Goal: Transaction & Acquisition: Download file/media

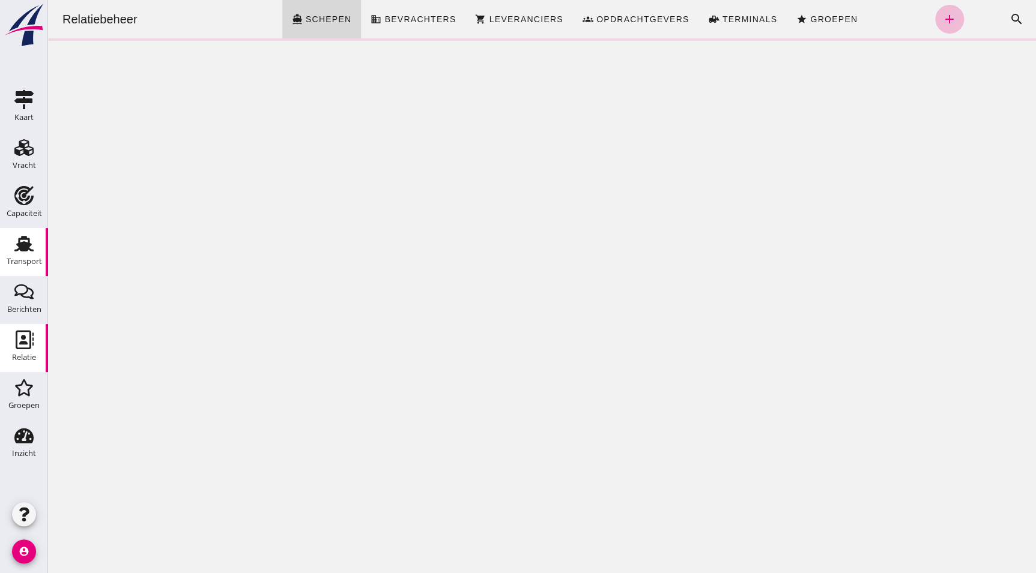
click at [23, 269] on div "Transport" at bounding box center [24, 261] width 35 height 17
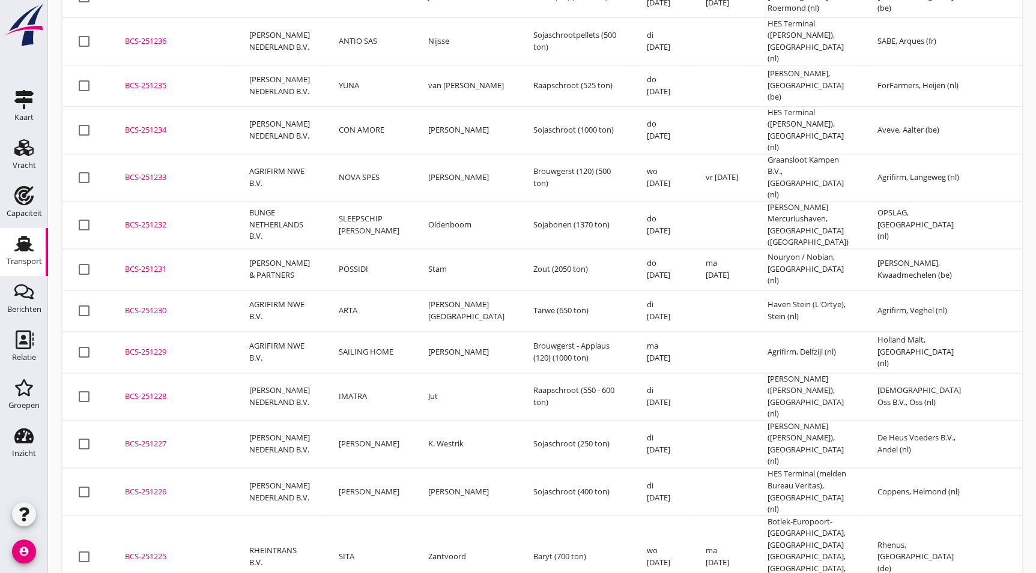
scroll to position [799, 0]
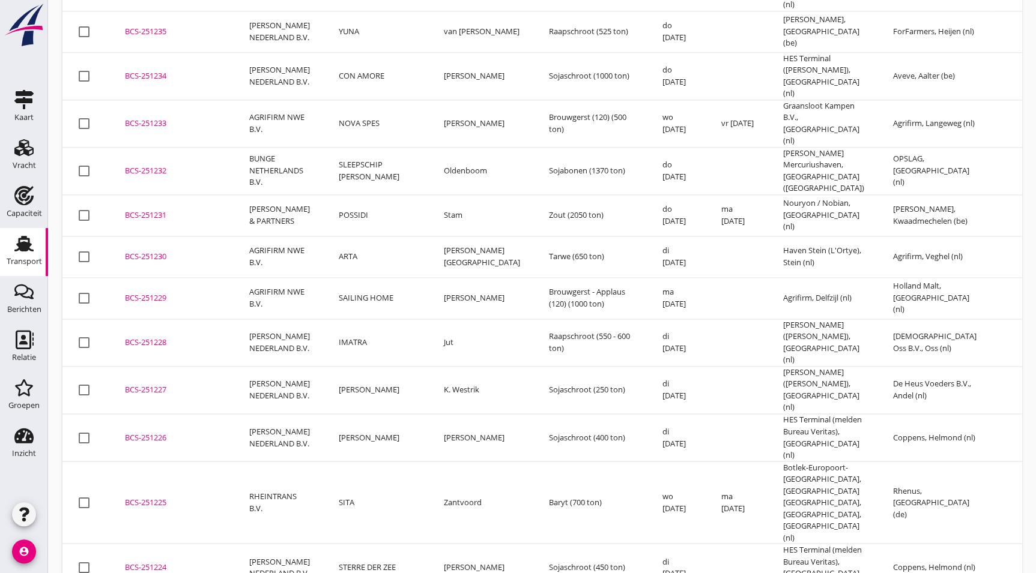
click at [154, 461] on td "BCS-251225 upload_file Drop hier uw bestand om het aan het dossier toe te voegen" at bounding box center [172, 502] width 124 height 83
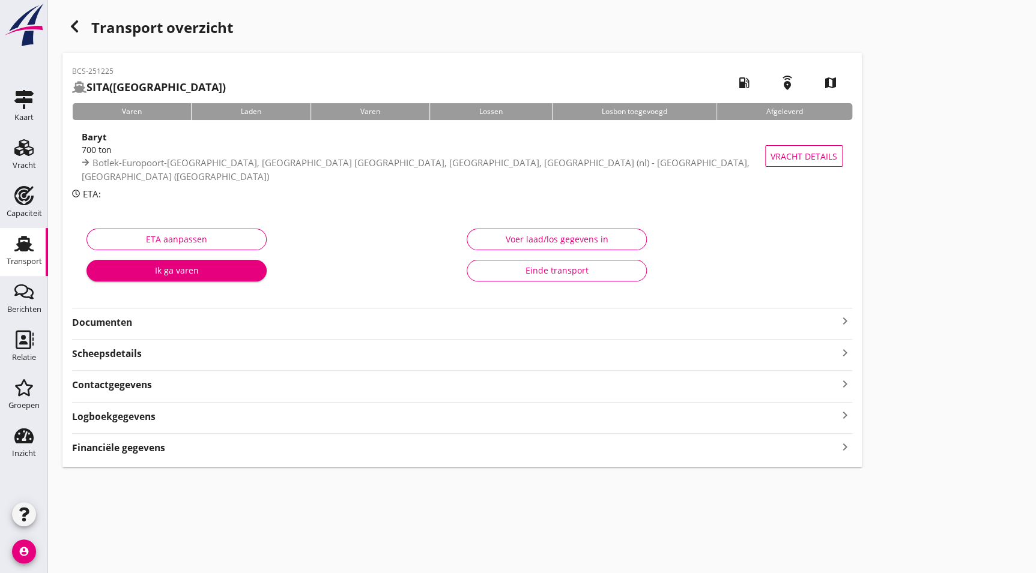
click at [110, 321] on strong "Documenten" at bounding box center [455, 323] width 766 height 14
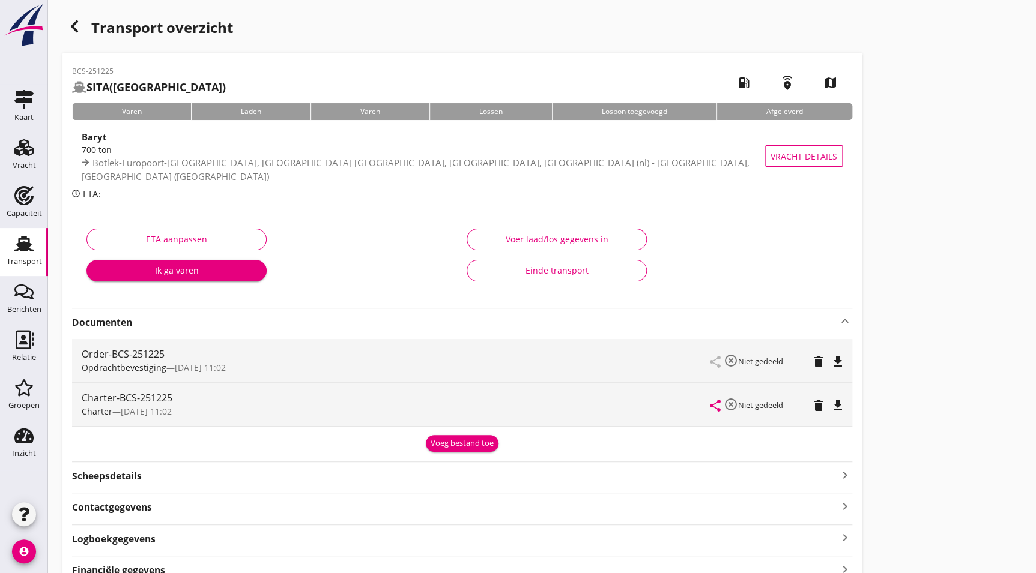
click at [833, 404] on icon "file_download" at bounding box center [837, 406] width 14 height 14
click at [76, 20] on icon "button" at bounding box center [74, 26] width 14 height 14
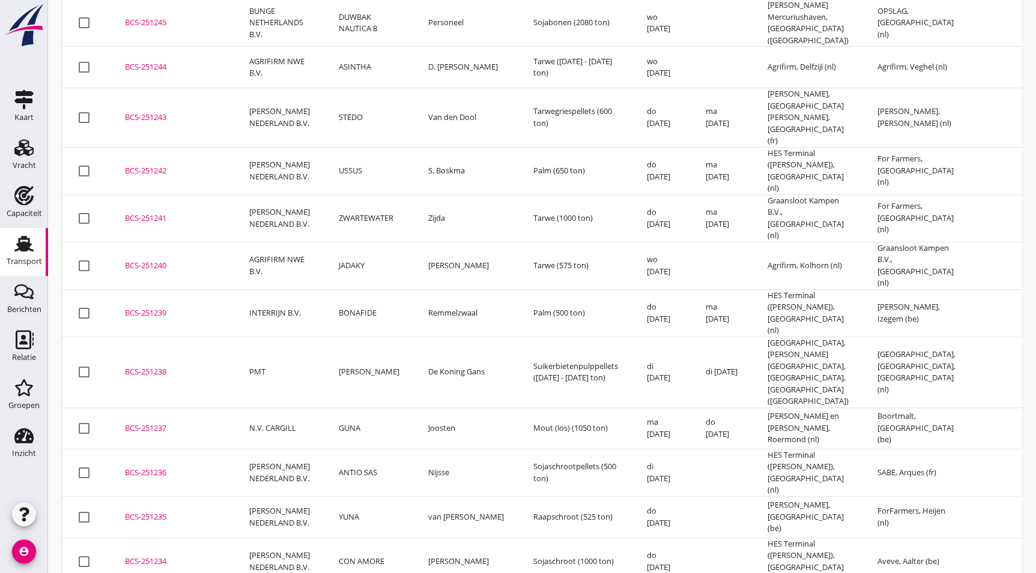
scroll to position [327, 0]
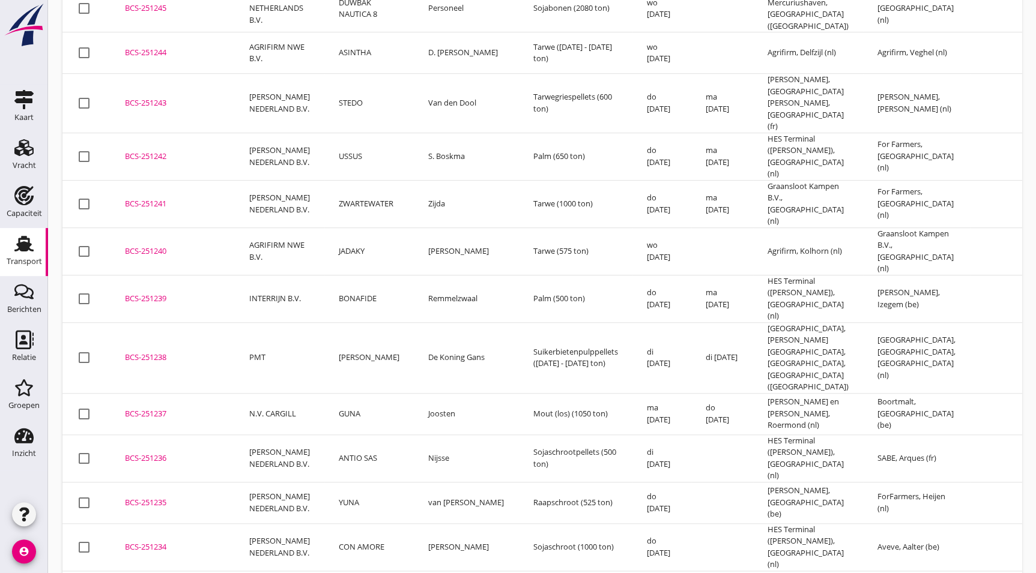
click at [156, 542] on div "BCS-251234" at bounding box center [172, 548] width 95 height 12
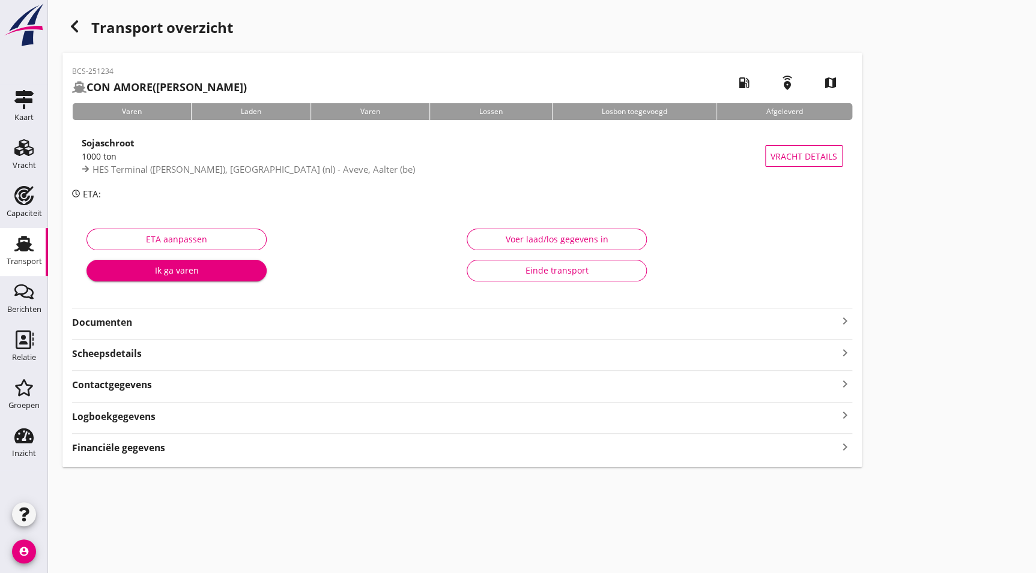
click at [112, 318] on strong "Documenten" at bounding box center [455, 323] width 766 height 14
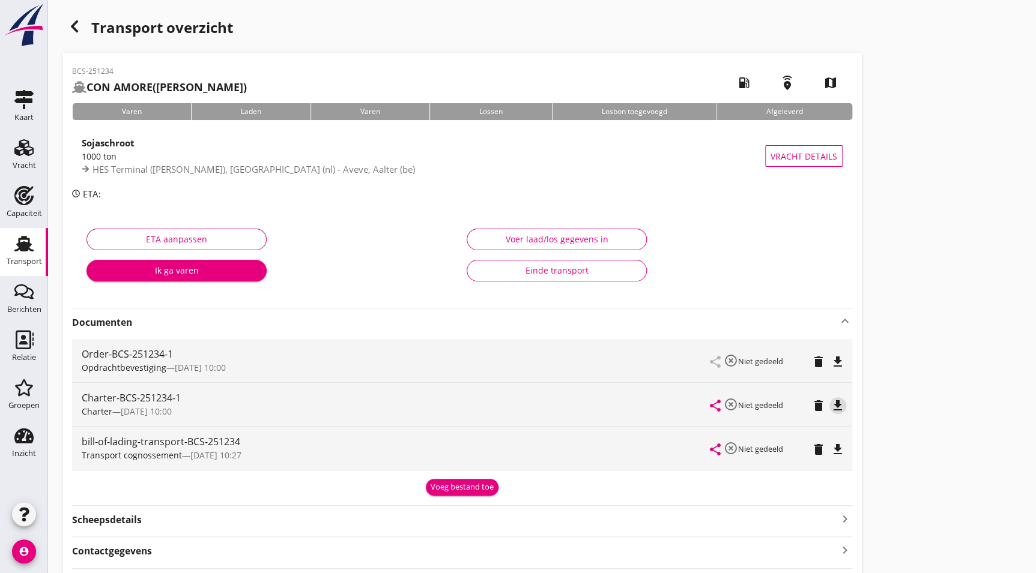
click at [834, 404] on icon "file_download" at bounding box center [837, 406] width 14 height 14
click at [73, 29] on use "button" at bounding box center [74, 26] width 7 height 12
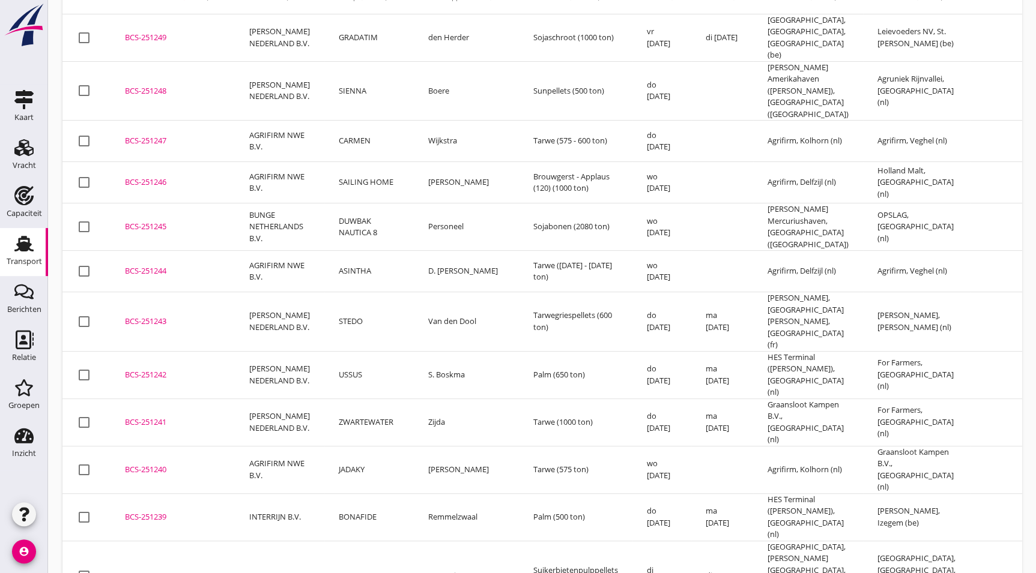
scroll to position [218, 0]
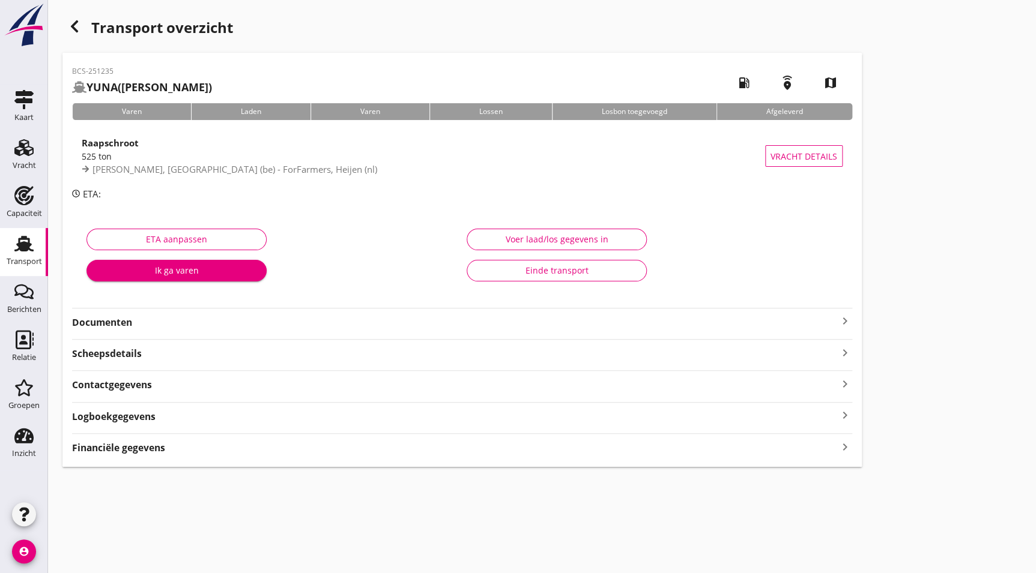
click at [117, 319] on strong "Documenten" at bounding box center [455, 323] width 766 height 14
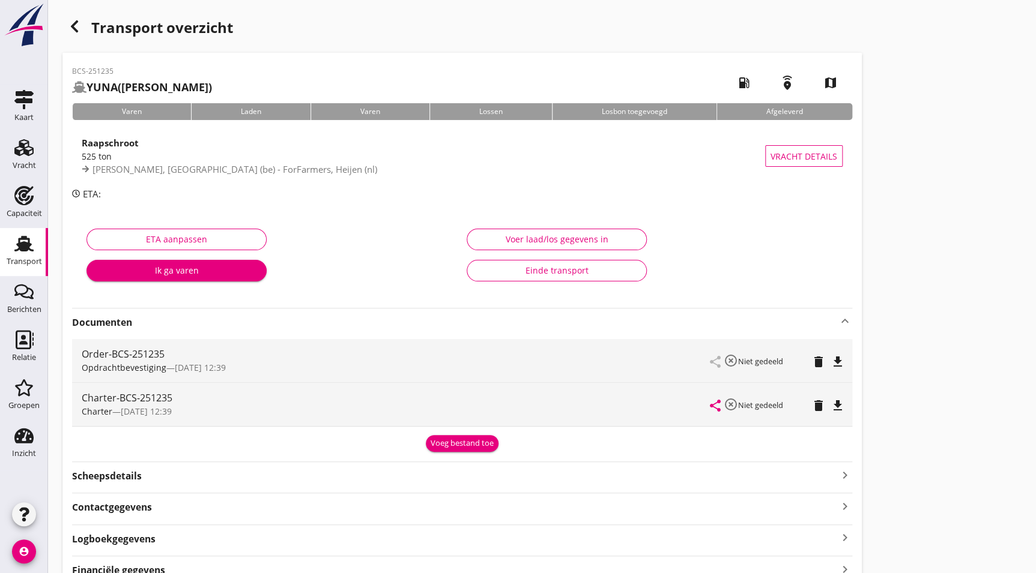
click at [833, 410] on icon "file_download" at bounding box center [837, 406] width 14 height 14
click at [72, 27] on use "button" at bounding box center [74, 26] width 7 height 12
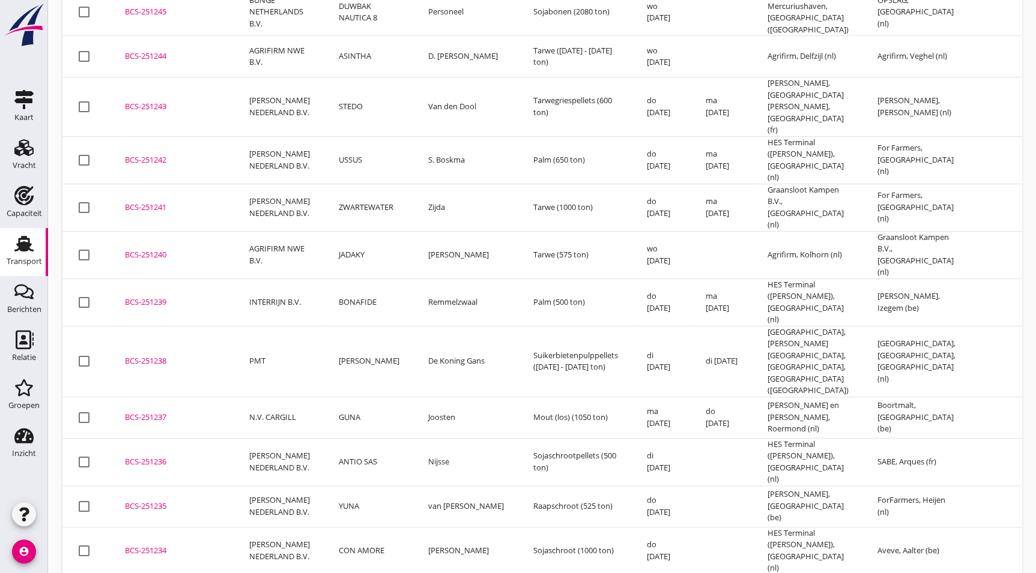
scroll to position [364, 0]
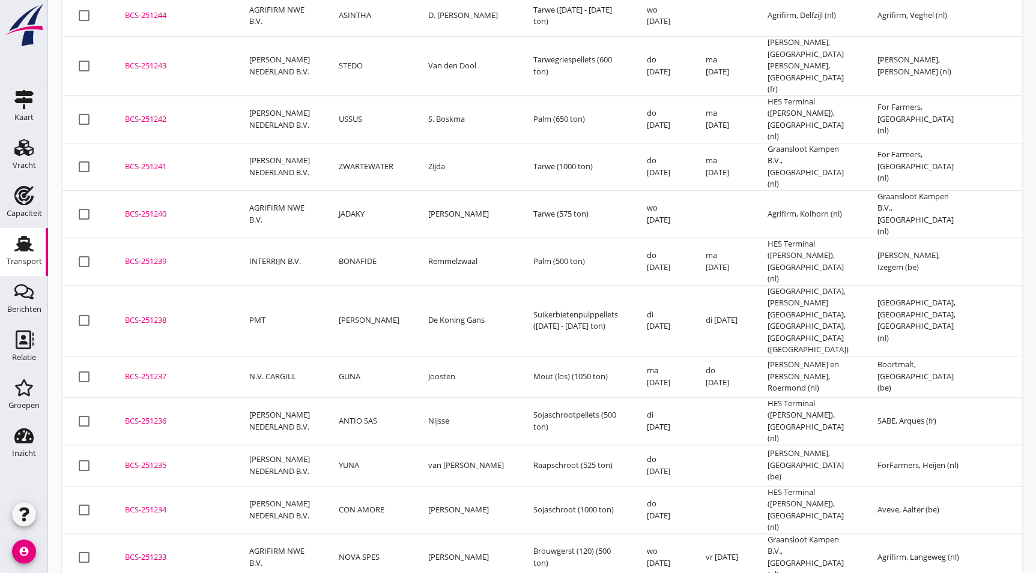
click at [150, 416] on div "BCS-251236" at bounding box center [172, 422] width 95 height 12
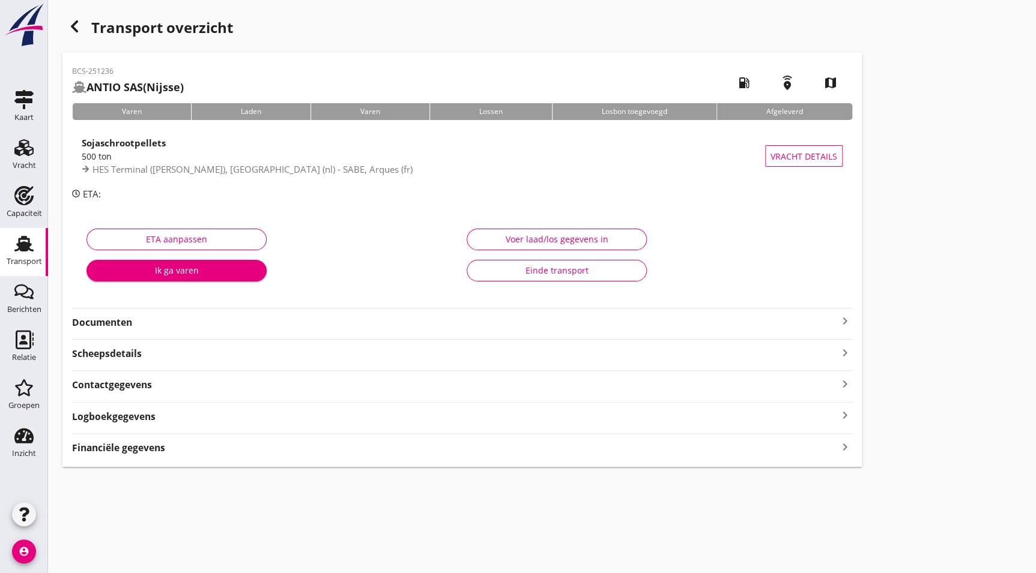
click at [152, 326] on strong "Documenten" at bounding box center [455, 323] width 766 height 14
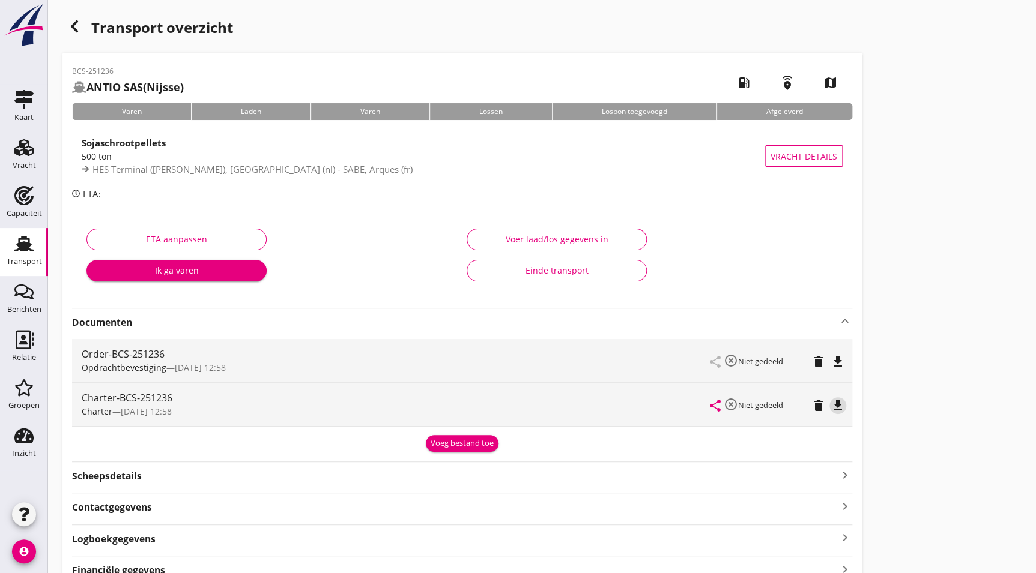
click at [840, 405] on icon "file_download" at bounding box center [837, 406] width 14 height 14
click at [78, 22] on use "button" at bounding box center [74, 26] width 7 height 12
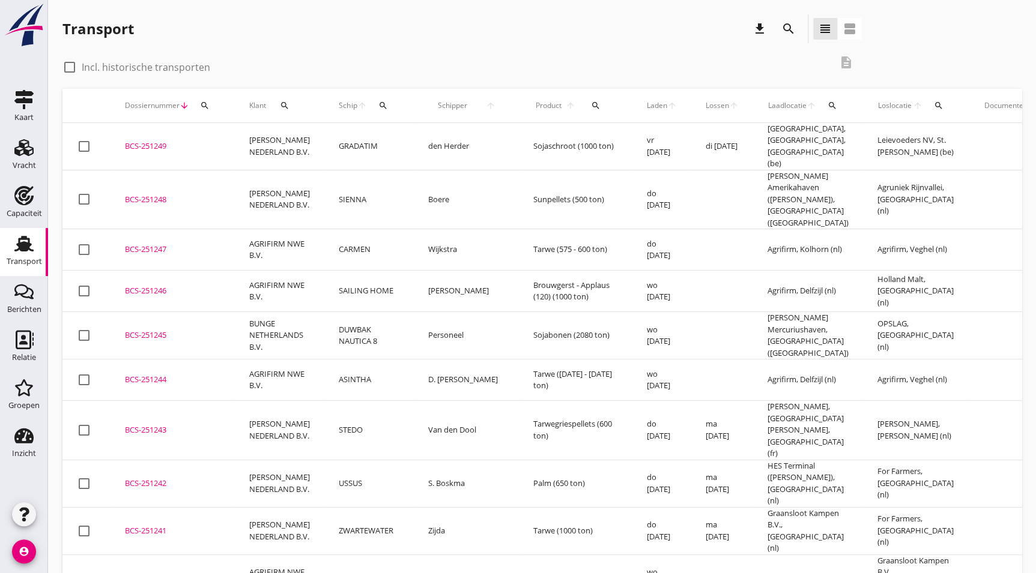
drag, startPoint x: 1026, startPoint y: 139, endPoint x: 1028, endPoint y: 159, distance: 19.9
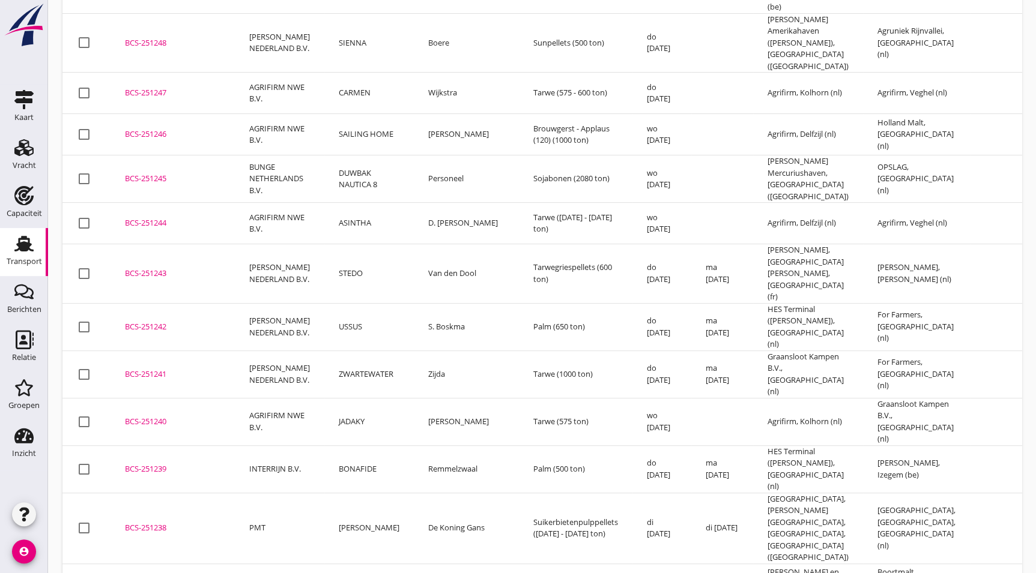
scroll to position [190, 0]
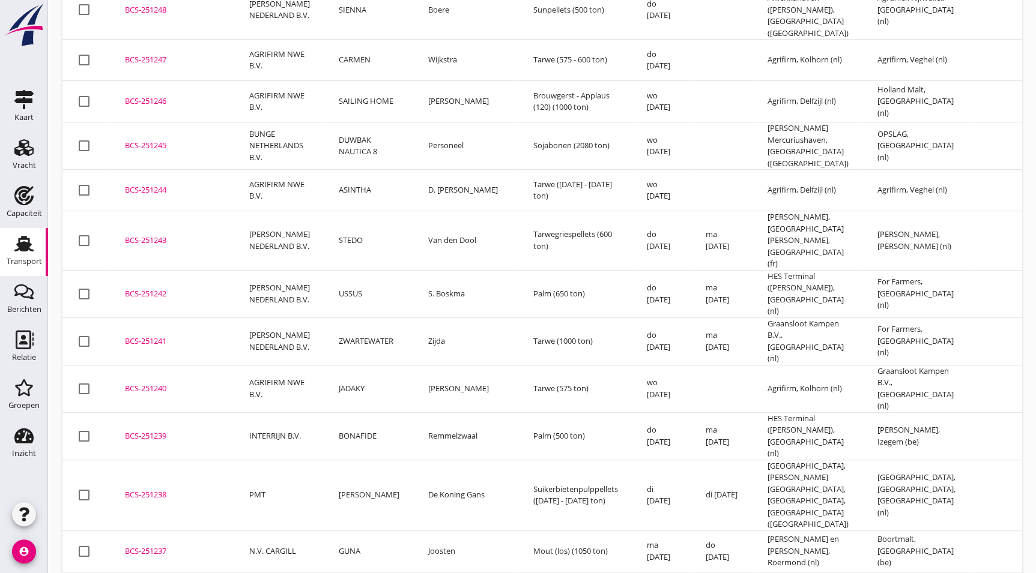
click at [156, 546] on div "BCS-251237" at bounding box center [172, 552] width 95 height 12
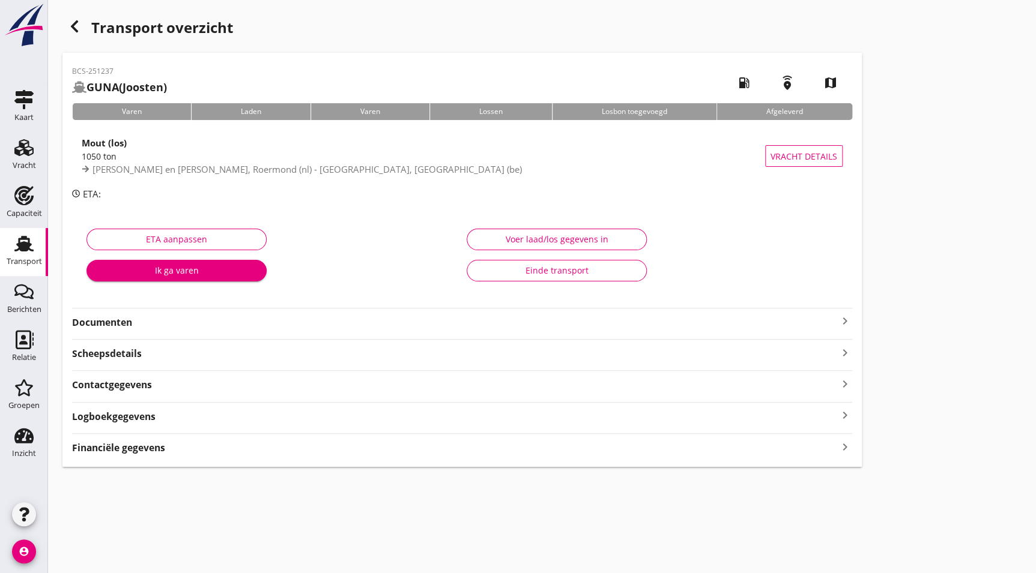
click at [100, 324] on strong "Documenten" at bounding box center [455, 323] width 766 height 14
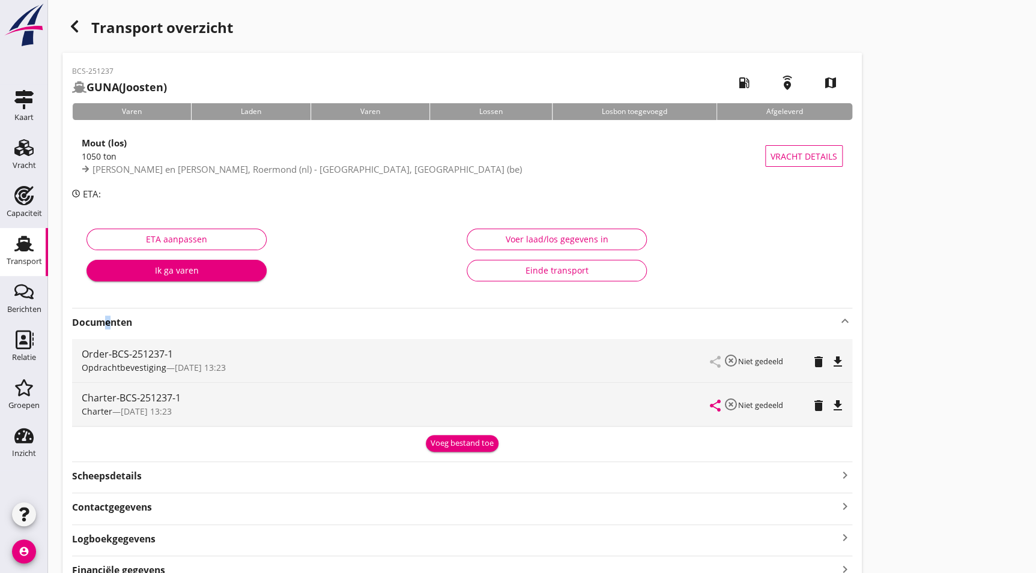
click at [838, 408] on icon "file_download" at bounding box center [837, 406] width 14 height 14
click at [70, 31] on icon "button" at bounding box center [74, 26] width 14 height 14
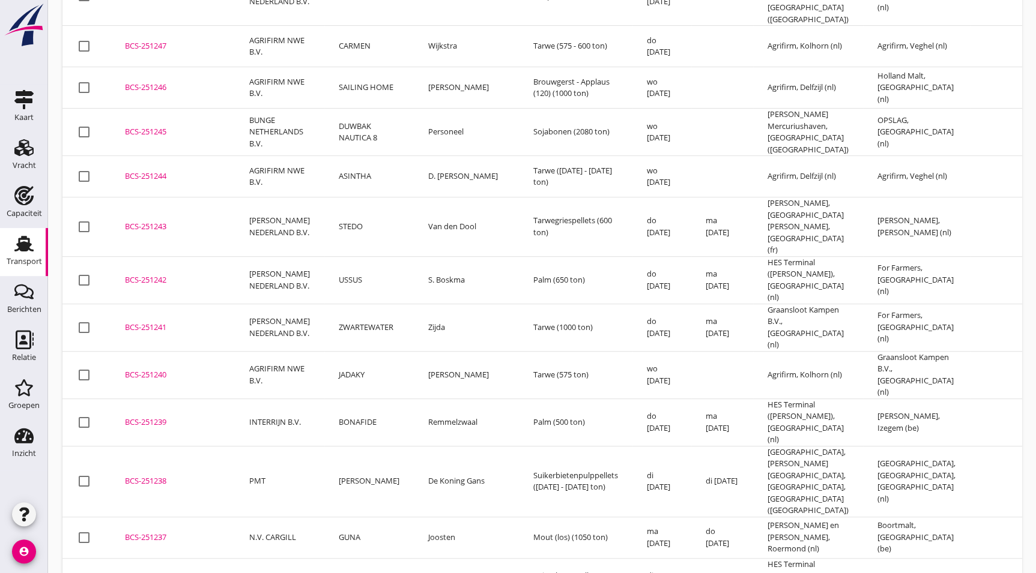
scroll to position [210, 0]
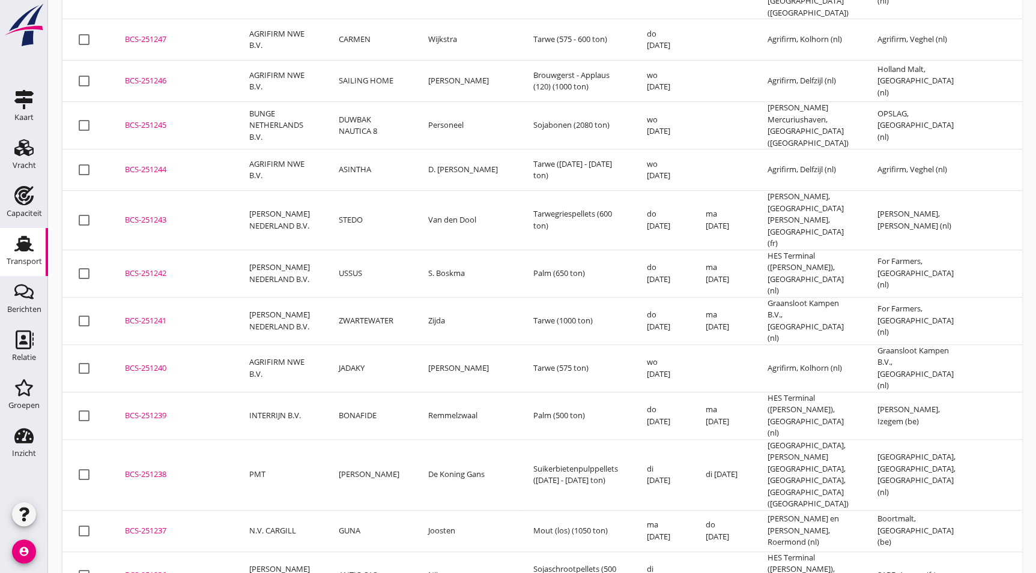
click at [138, 469] on div "BCS-251238" at bounding box center [172, 475] width 95 height 12
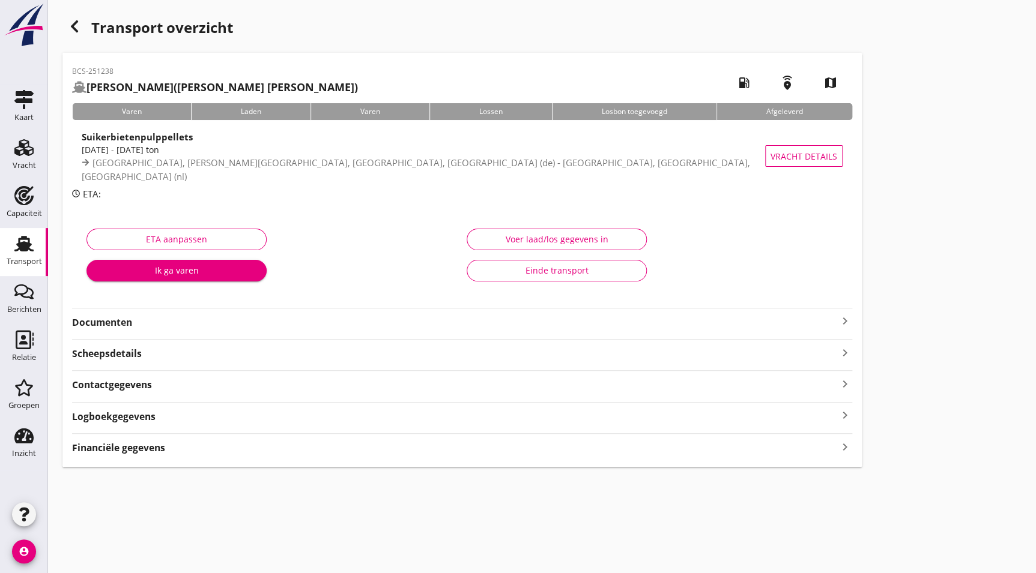
click at [149, 321] on strong "Documenten" at bounding box center [455, 323] width 766 height 14
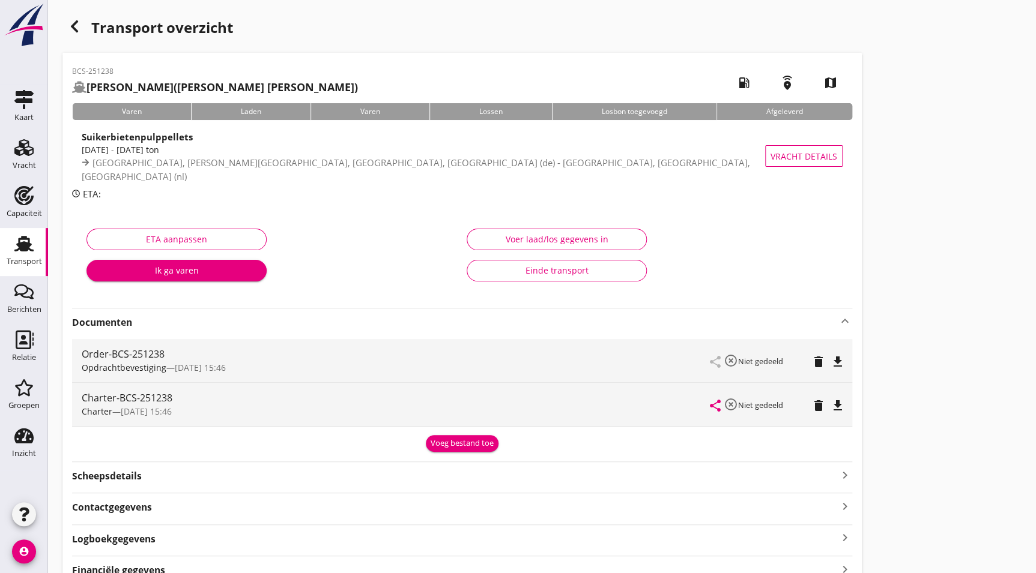
click at [840, 404] on icon "file_download" at bounding box center [837, 406] width 14 height 14
click at [88, 20] on h1 "Transport overzicht" at bounding box center [461, 33] width 799 height 38
click at [80, 24] on icon "button" at bounding box center [74, 26] width 14 height 14
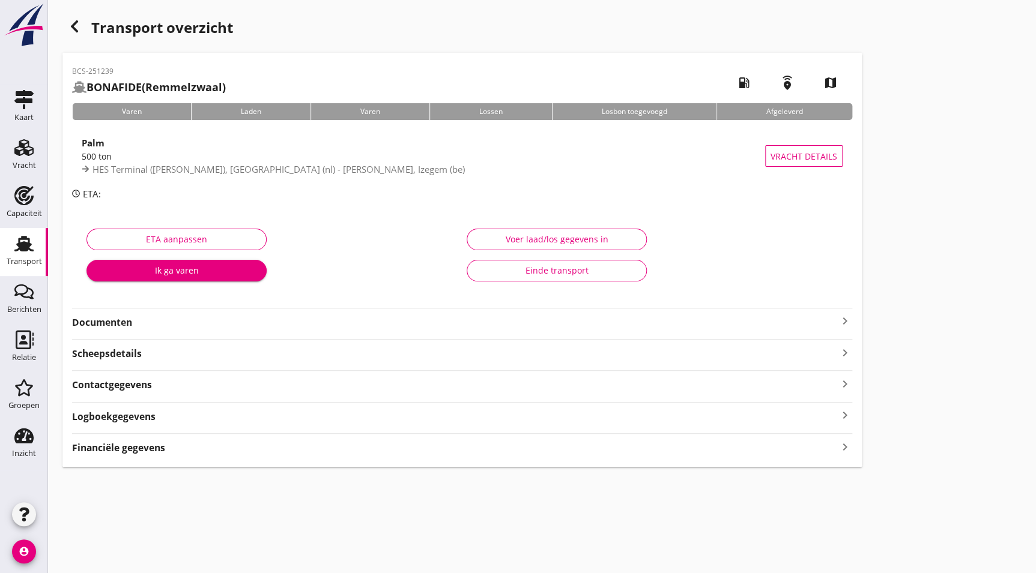
click at [145, 312] on div "Documenten keyboard_arrow_right" at bounding box center [462, 319] width 780 height 22
click at [147, 319] on strong "Documenten" at bounding box center [455, 323] width 766 height 14
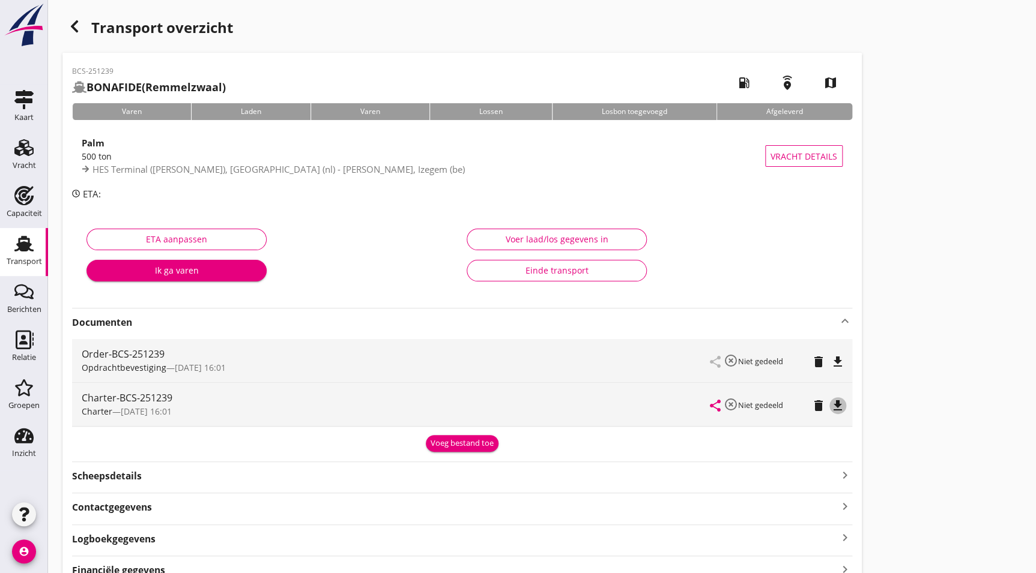
click at [842, 407] on icon "file_download" at bounding box center [837, 406] width 14 height 14
click at [78, 27] on icon "button" at bounding box center [74, 26] width 14 height 14
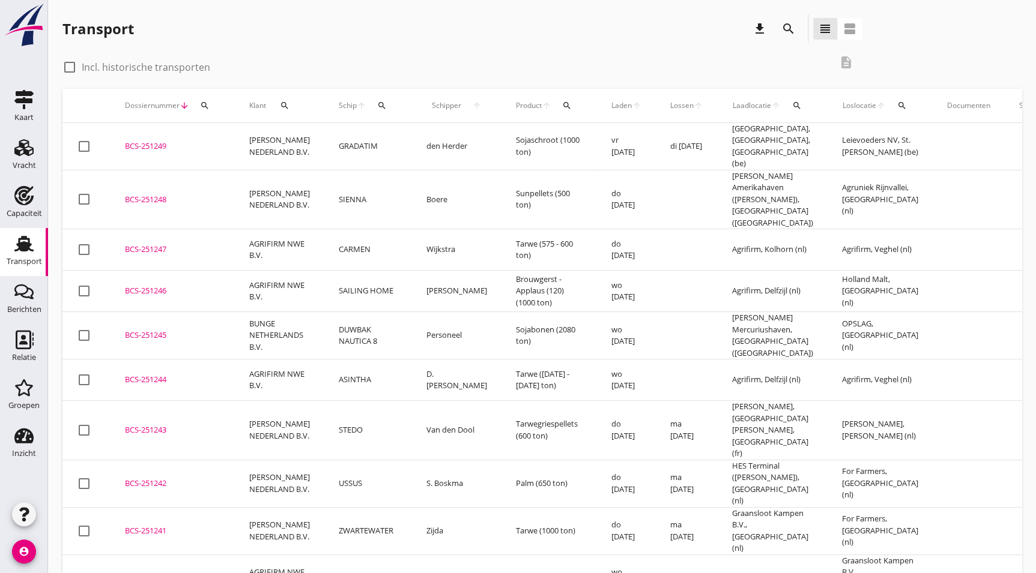
drag, startPoint x: 178, startPoint y: 475, endPoint x: 222, endPoint y: 503, distance: 51.8
click at [178, 525] on div "BCS-251241" at bounding box center [172, 531] width 95 height 12
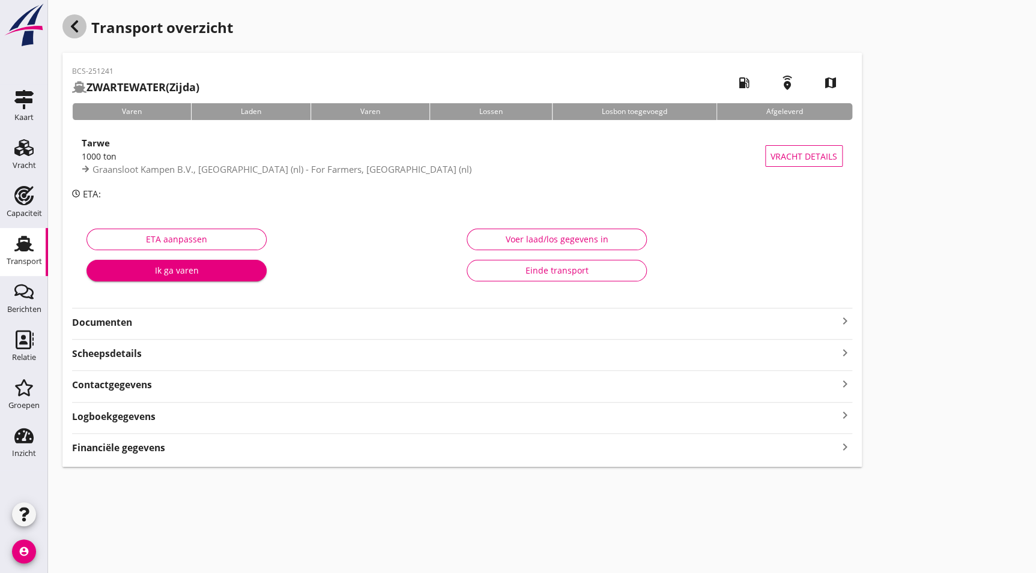
click at [68, 28] on icon "button" at bounding box center [74, 26] width 14 height 14
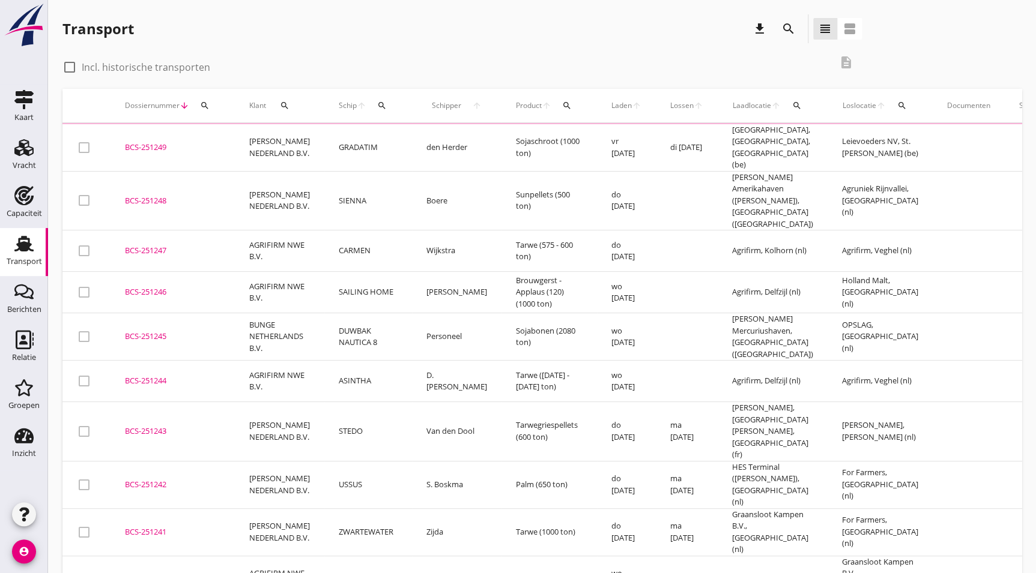
click at [158, 573] on div "BCS-251240" at bounding box center [172, 580] width 95 height 12
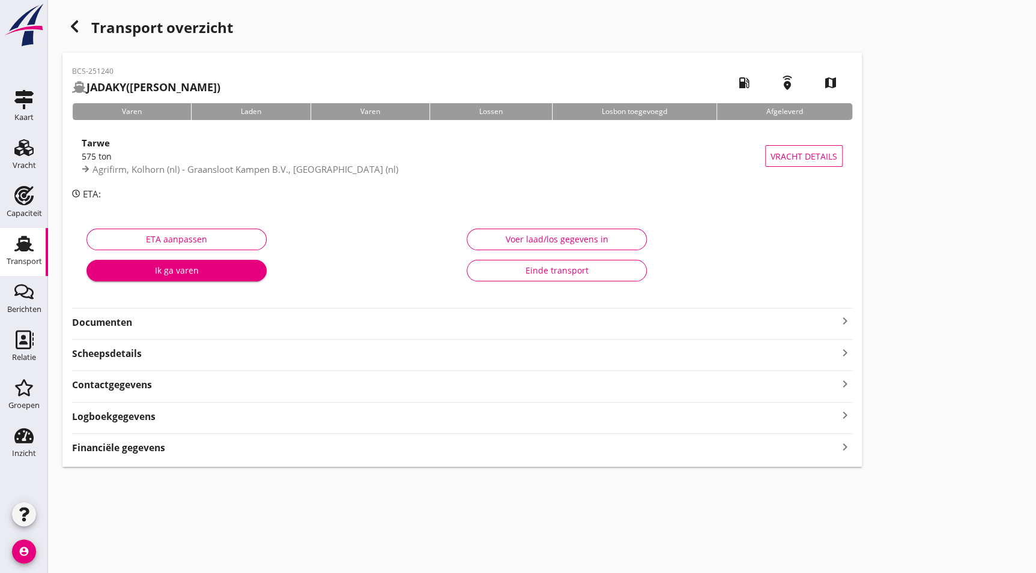
click at [170, 321] on strong "Documenten" at bounding box center [455, 323] width 766 height 14
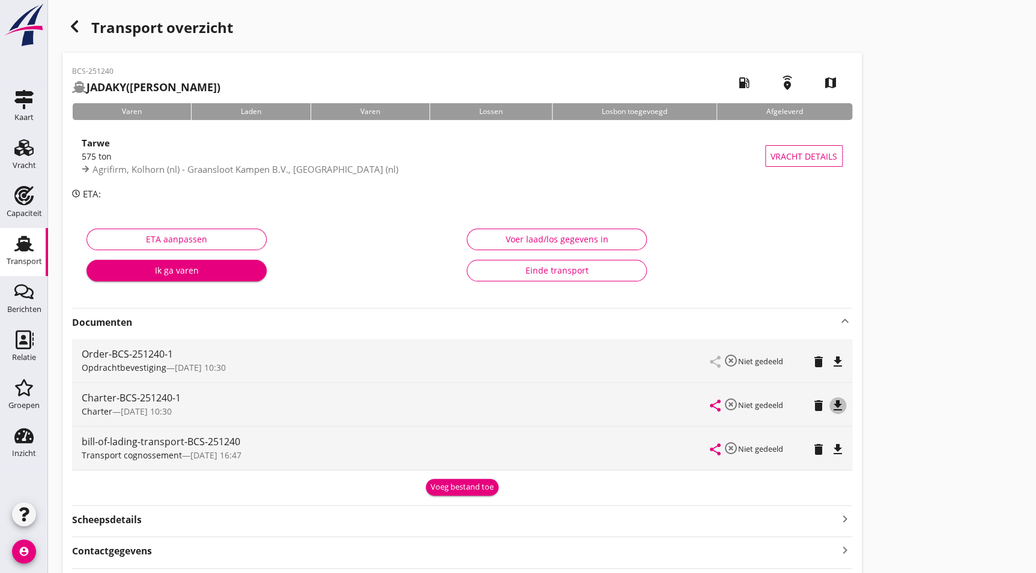
click at [835, 405] on icon "file_download" at bounding box center [837, 406] width 14 height 14
click at [67, 25] on icon "button" at bounding box center [74, 26] width 14 height 14
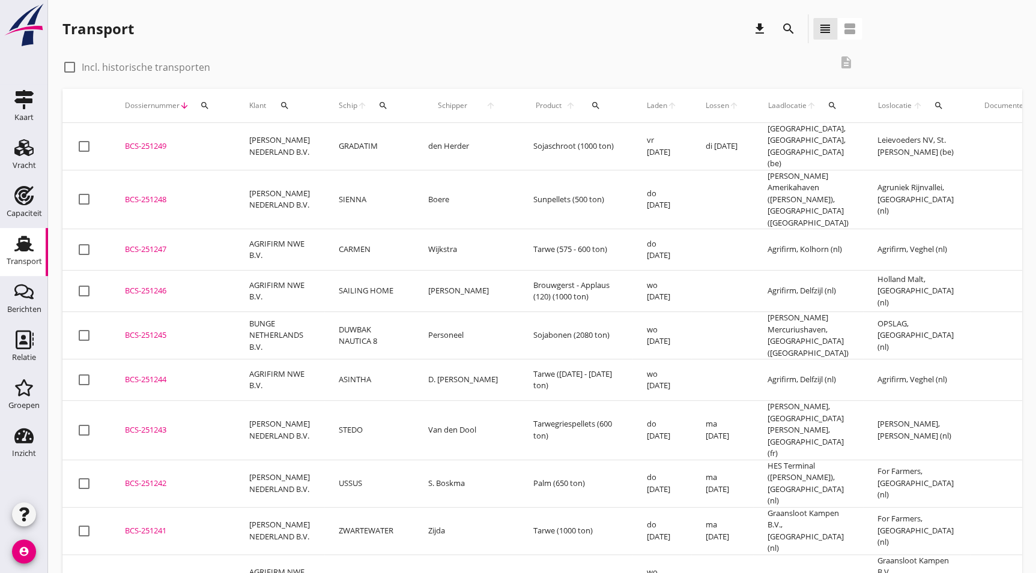
click at [142, 507] on td "BCS-251241 upload_file Drop hier uw bestand om het aan het dossier toe te voegen" at bounding box center [172, 530] width 124 height 47
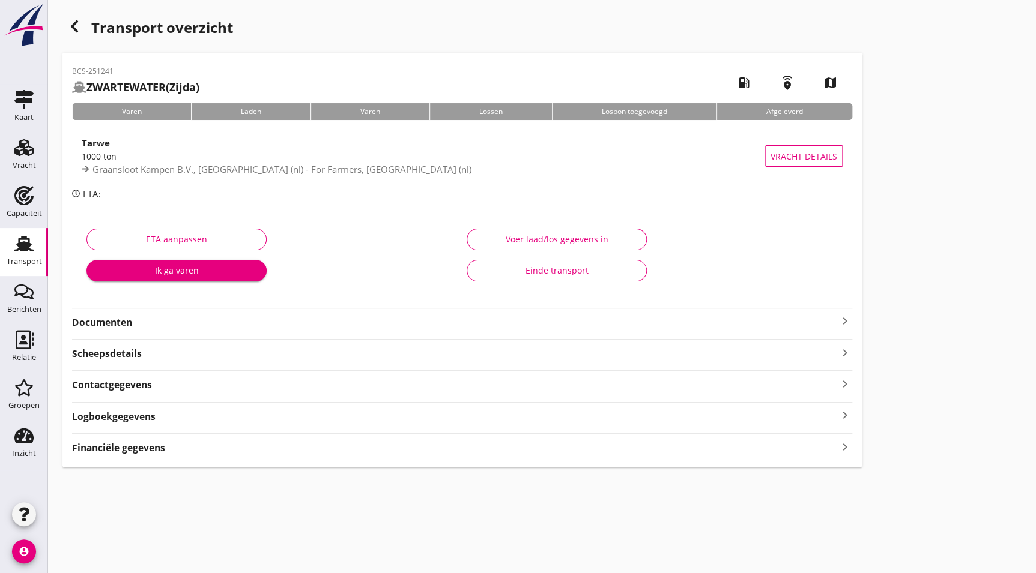
click at [133, 325] on strong "Documenten" at bounding box center [455, 323] width 766 height 14
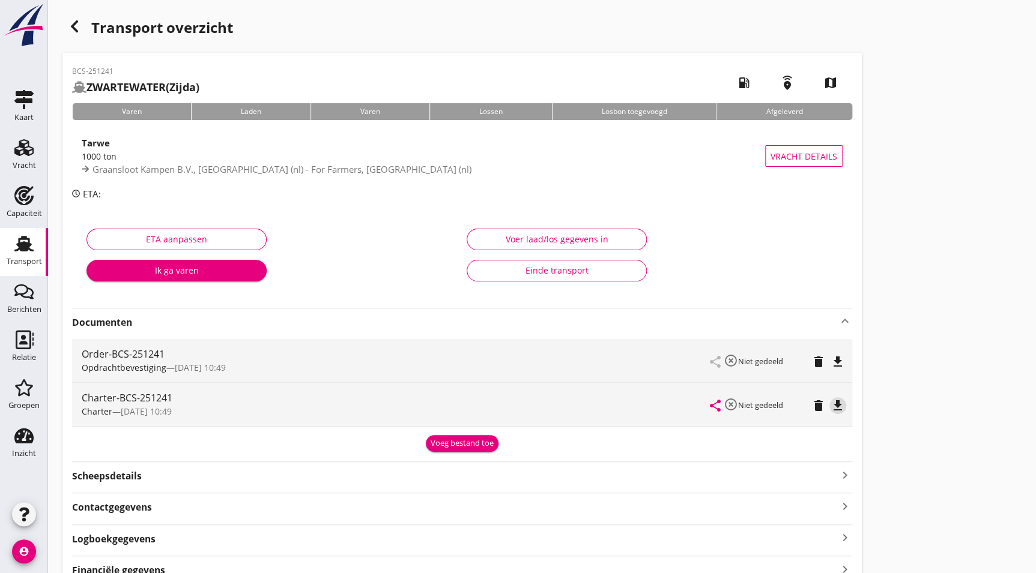
click at [832, 410] on icon "file_download" at bounding box center [837, 406] width 14 height 14
click at [81, 22] on icon "button" at bounding box center [74, 26] width 14 height 14
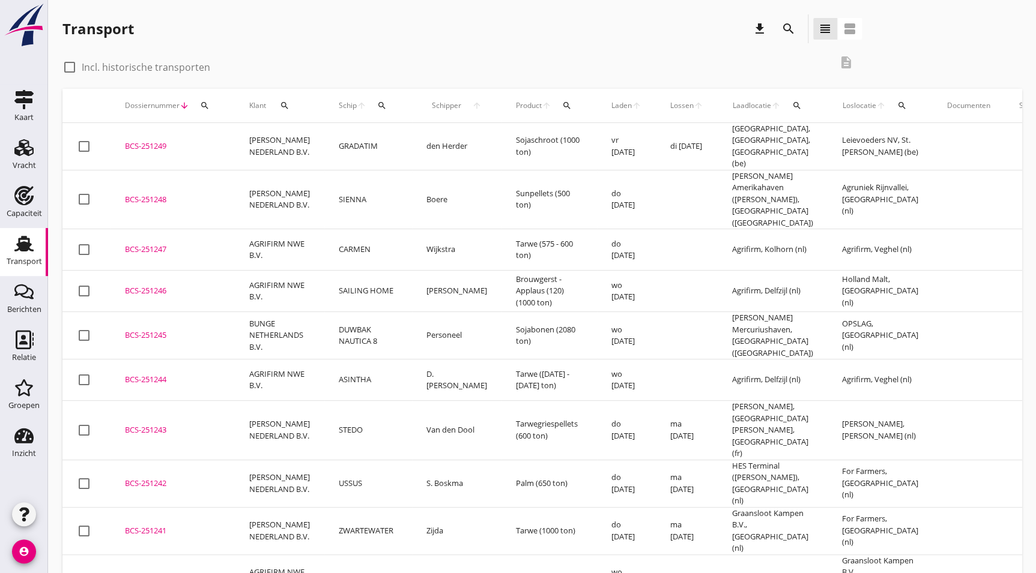
click at [173, 478] on div "BCS-251242" at bounding box center [172, 484] width 95 height 12
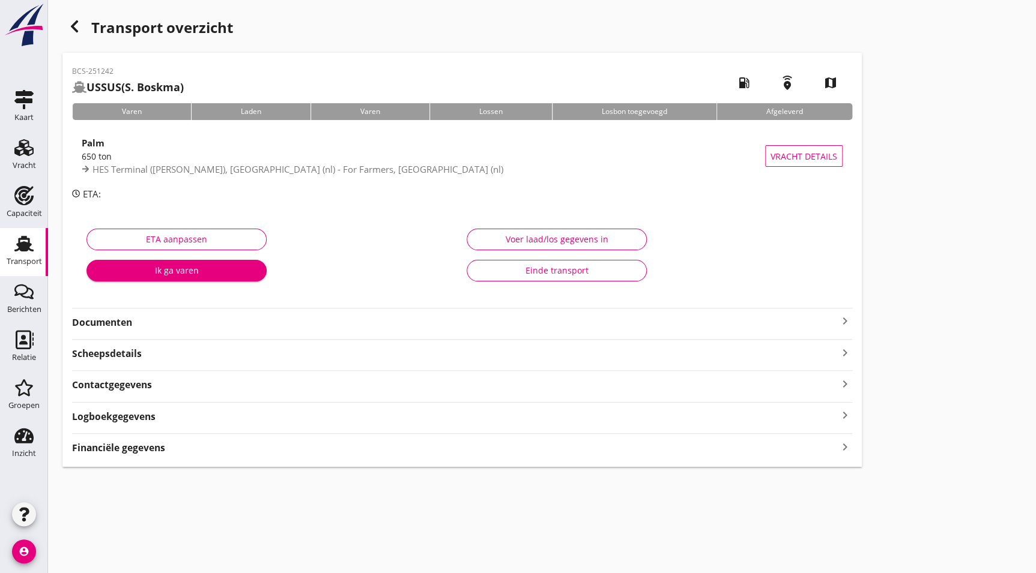
click at [247, 309] on div "Documenten keyboard_arrow_right" at bounding box center [462, 319] width 780 height 22
click at [247, 313] on div "Documenten keyboard_arrow_right" at bounding box center [462, 321] width 780 height 16
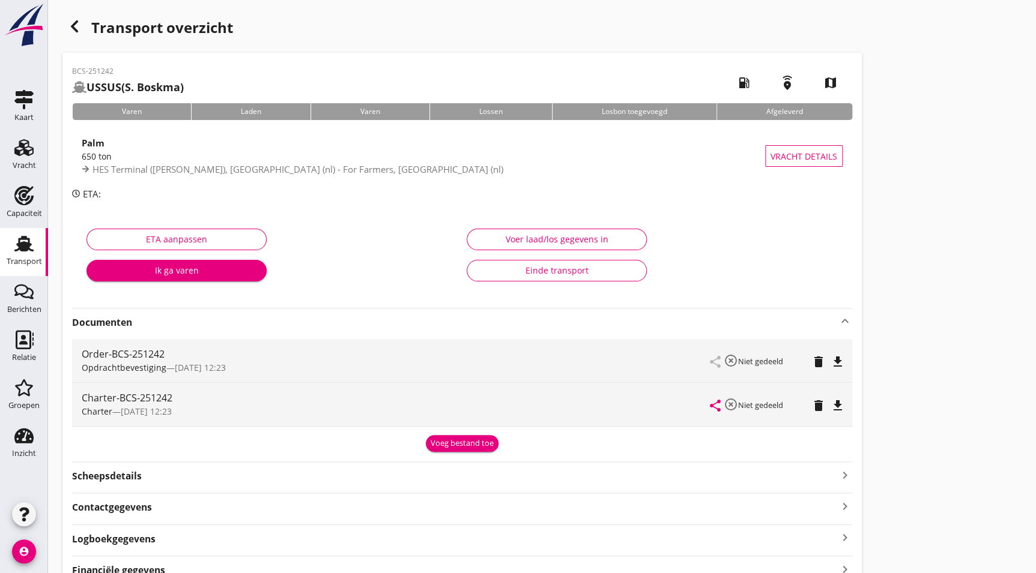
click at [829, 402] on button "file_download" at bounding box center [837, 405] width 17 height 17
click at [78, 33] on icon "button" at bounding box center [74, 26] width 14 height 14
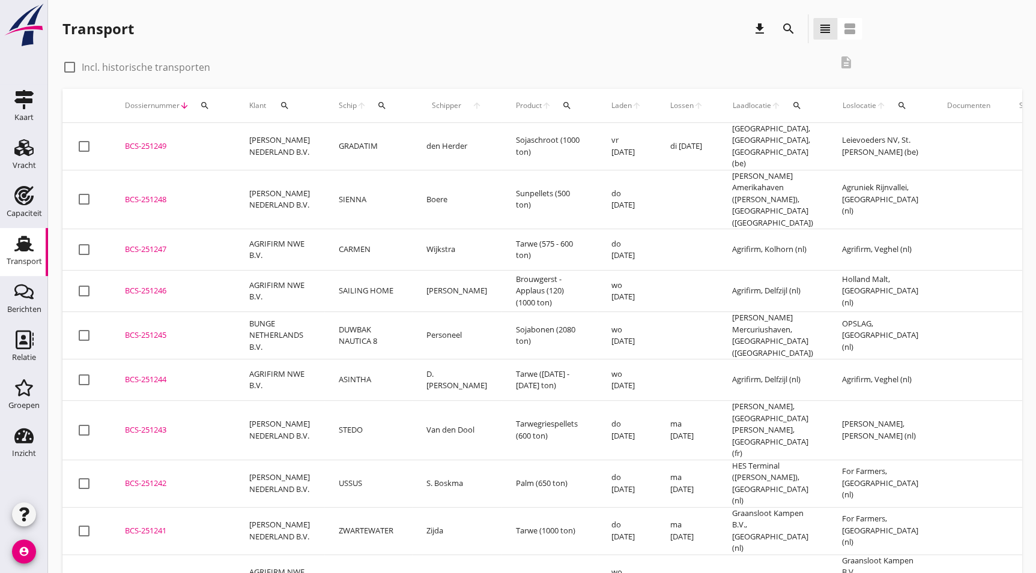
click at [193, 401] on td "BCS-251243 upload_file Drop hier uw bestand om het aan het dossier toe te voegen" at bounding box center [172, 430] width 124 height 59
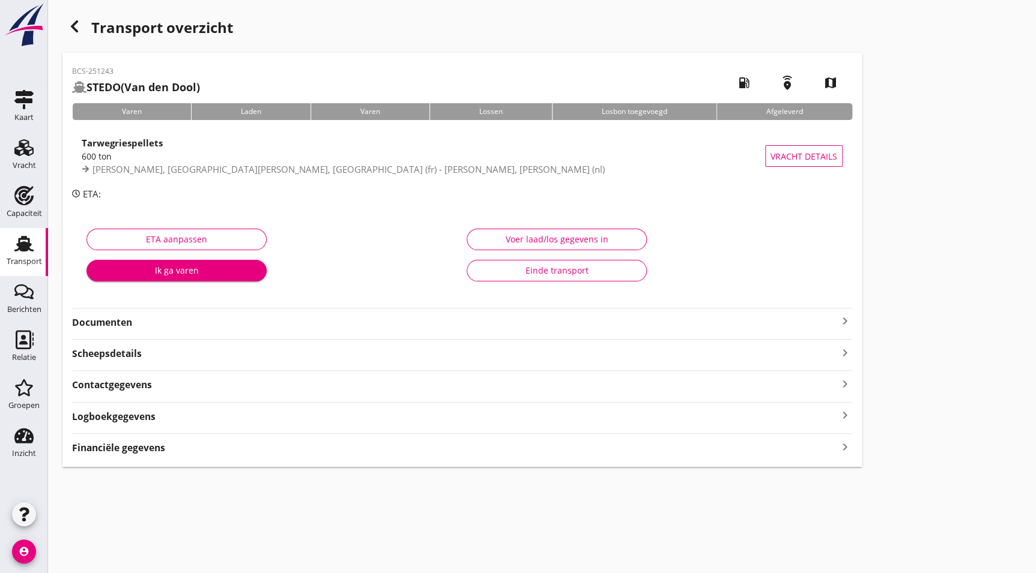
click at [109, 319] on strong "Documenten" at bounding box center [455, 323] width 766 height 14
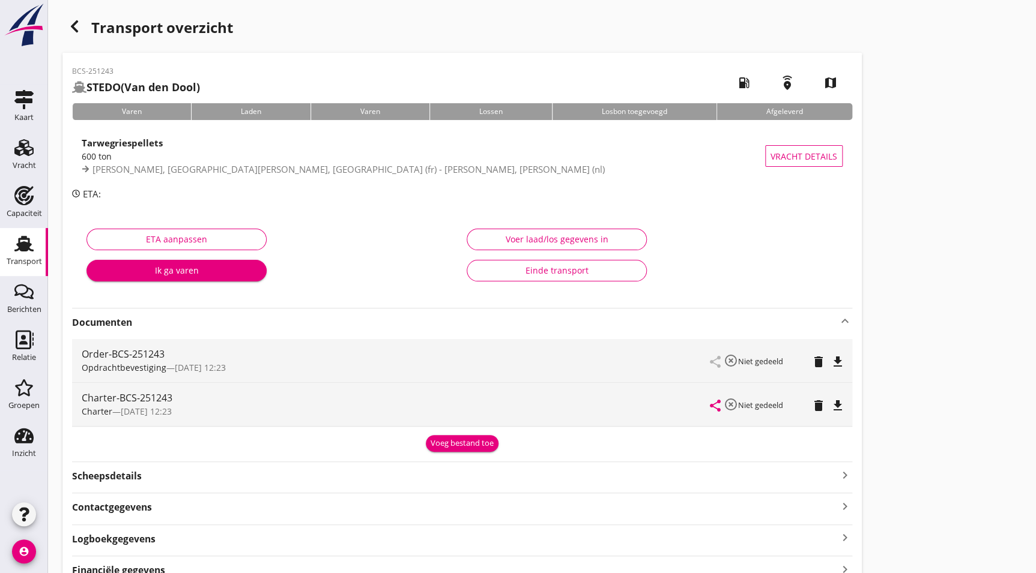
click at [837, 402] on icon "file_download" at bounding box center [837, 406] width 14 height 14
click at [76, 25] on icon "button" at bounding box center [74, 26] width 14 height 14
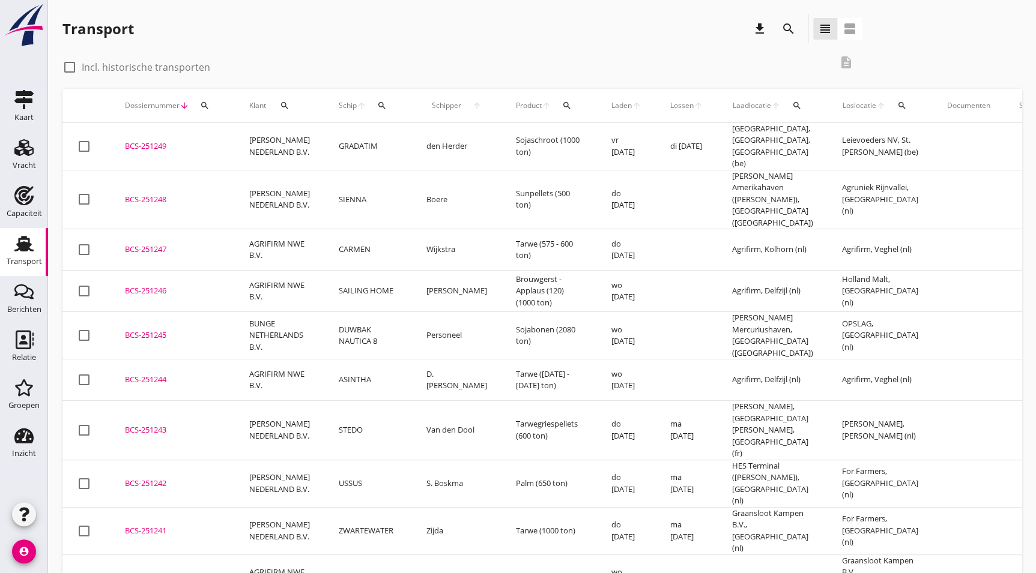
drag, startPoint x: 150, startPoint y: 352, endPoint x: 215, endPoint y: 364, distance: 66.7
click at [150, 374] on div "BCS-251244" at bounding box center [172, 380] width 95 height 12
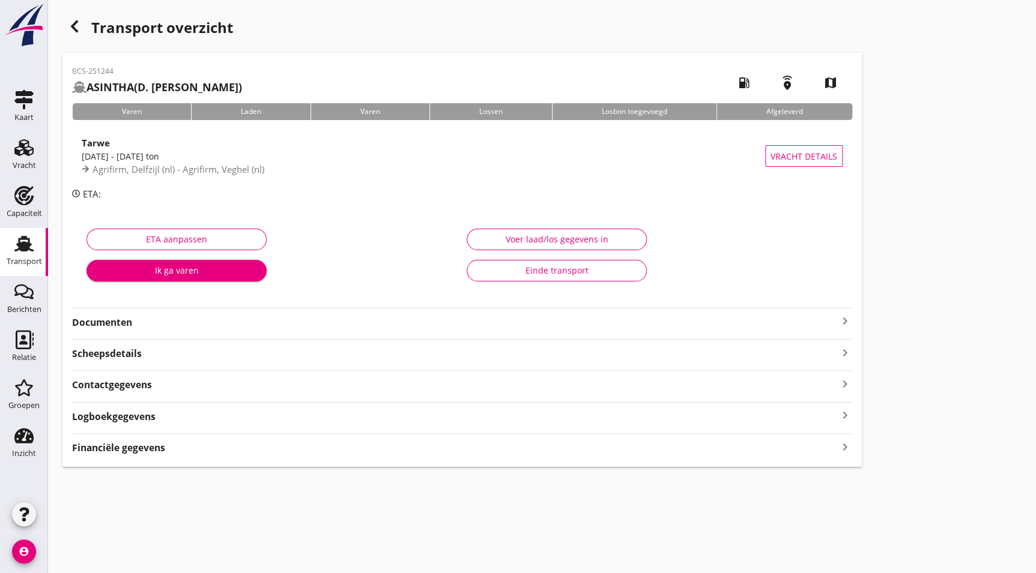
click at [105, 330] on div "BCS-251244 ASINTHA (D. van den Heuvel) local_gas_station emergency_share map Va…" at bounding box center [461, 260] width 799 height 414
click at [112, 322] on strong "Documenten" at bounding box center [455, 323] width 766 height 14
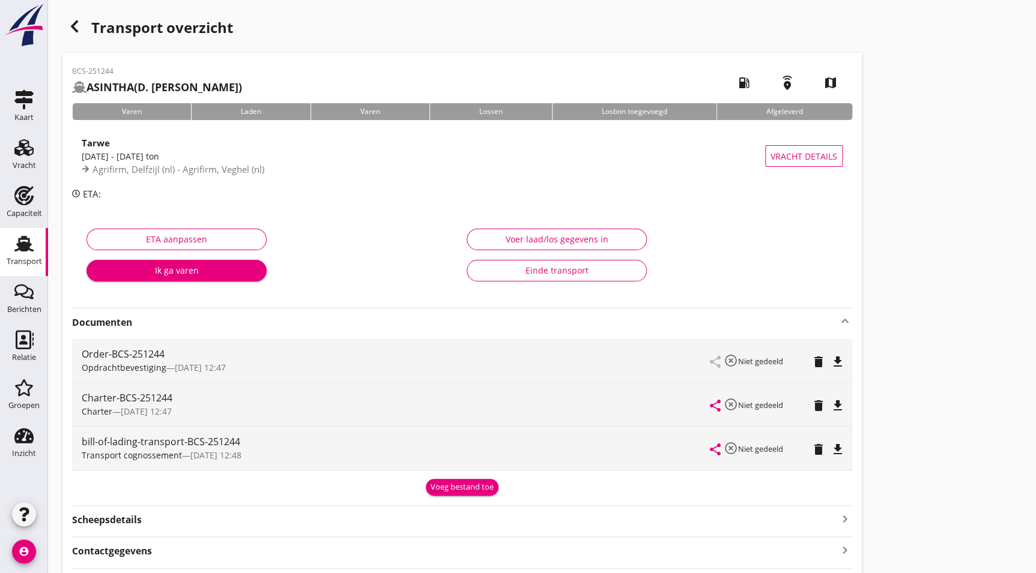
click at [839, 402] on icon "file_download" at bounding box center [837, 406] width 14 height 14
click at [77, 16] on div "button" at bounding box center [74, 26] width 24 height 24
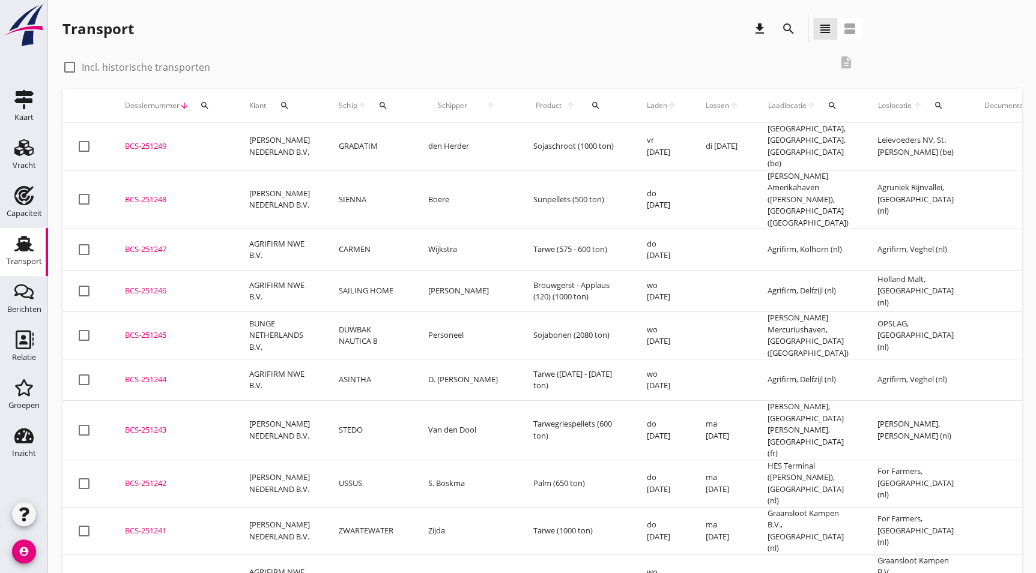
click at [156, 271] on td "BCS-251246 upload_file Drop hier uw bestand om het aan het dossier toe te voegen" at bounding box center [172, 291] width 124 height 41
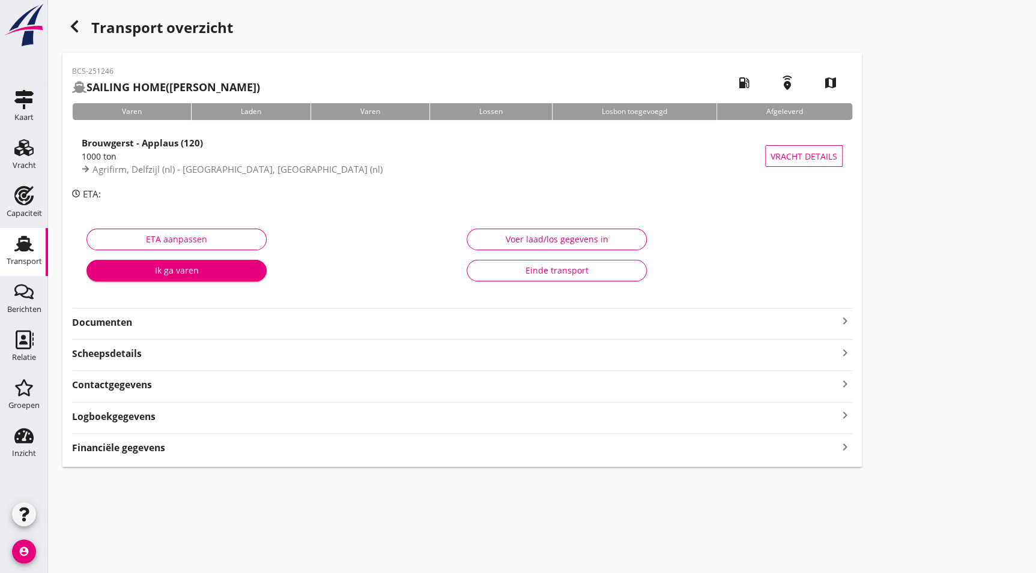
click at [128, 317] on strong "Documenten" at bounding box center [455, 323] width 766 height 14
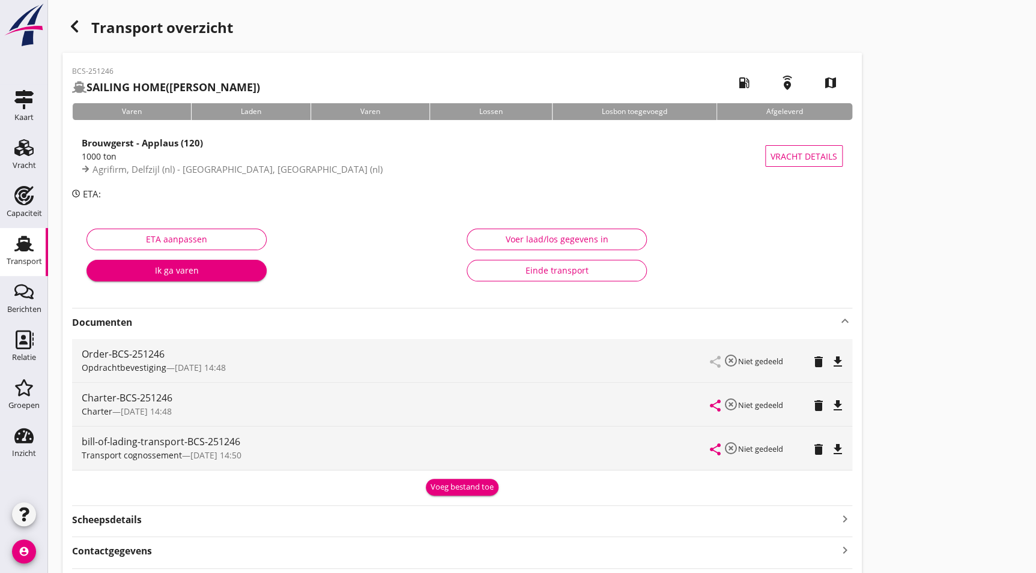
click at [839, 402] on icon "file_download" at bounding box center [837, 406] width 14 height 14
click at [82, 25] on div "button" at bounding box center [74, 26] width 24 height 24
